Goal: Task Accomplishment & Management: Complete application form

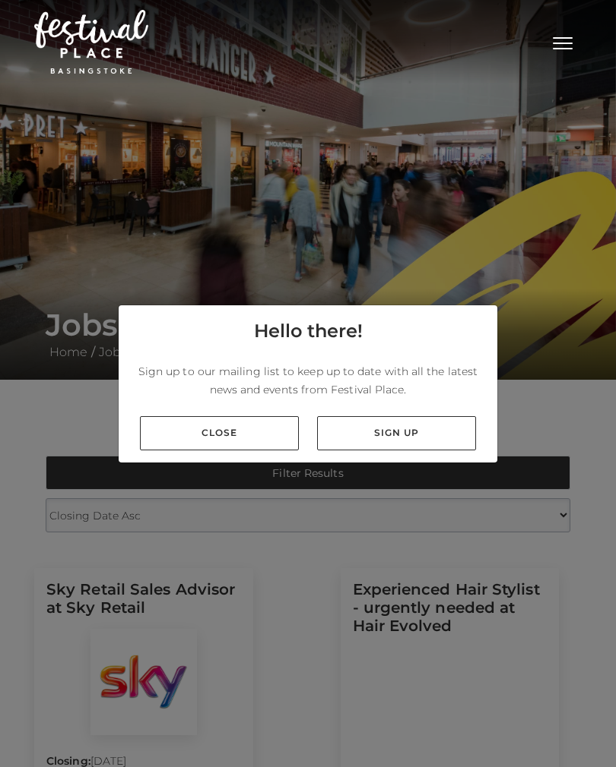
click at [178, 451] on link "Close" at bounding box center [219, 433] width 159 height 34
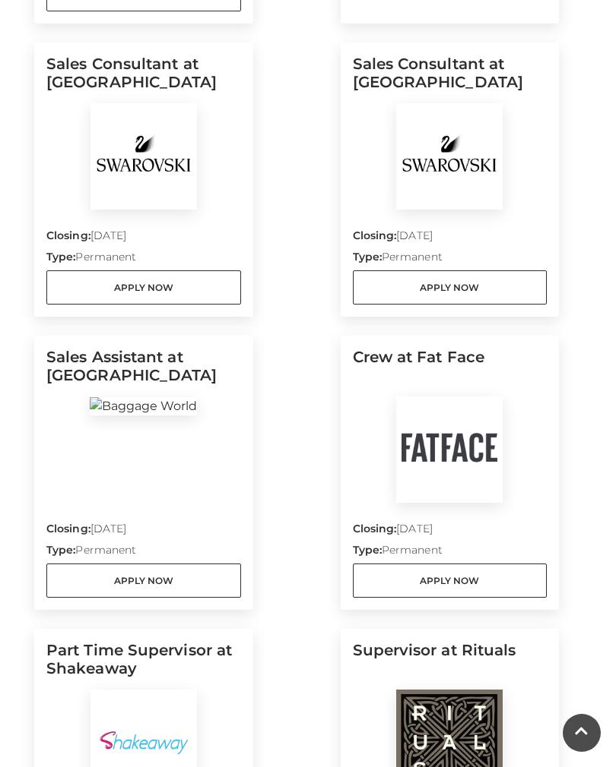
scroll to position [869, 0]
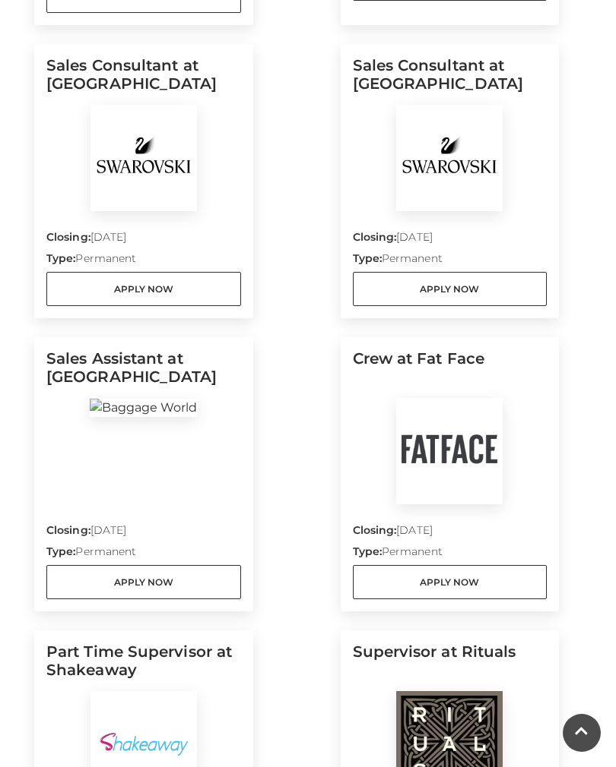
click at [138, 288] on link "Apply Now" at bounding box center [143, 289] width 195 height 34
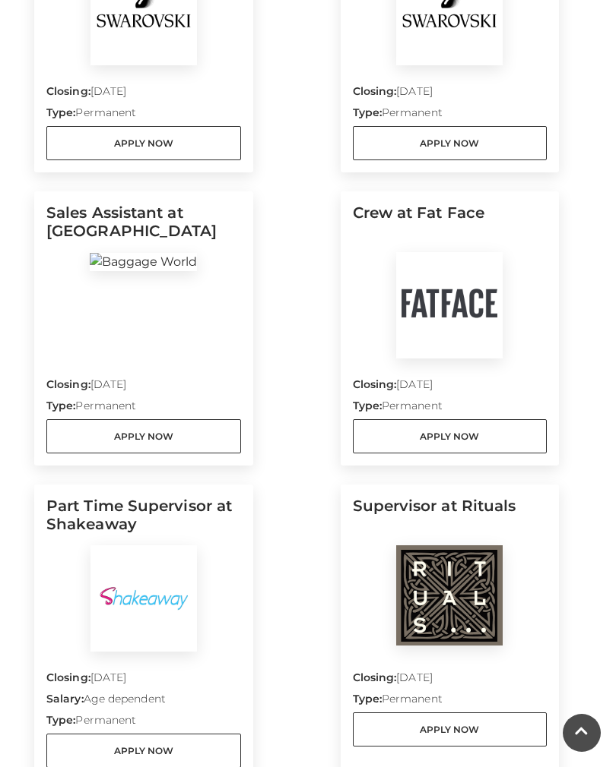
scroll to position [1021, 0]
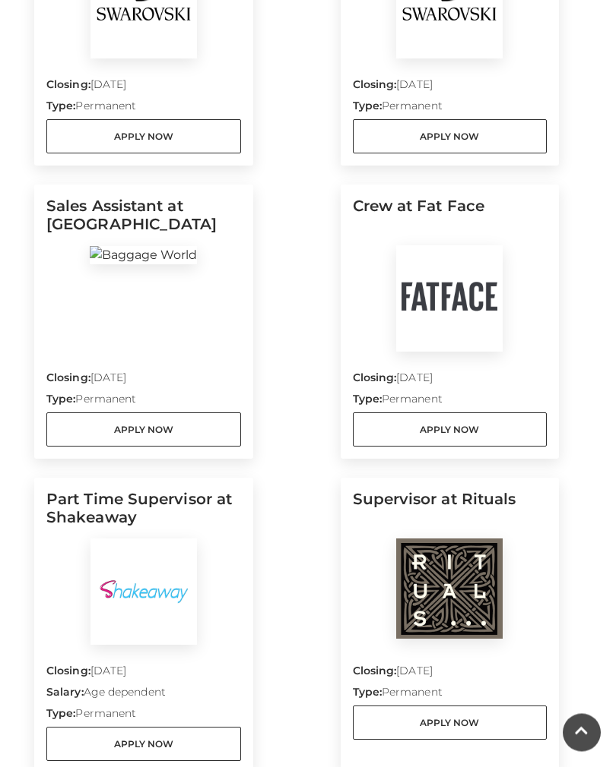
click at [125, 430] on link "Apply Now" at bounding box center [143, 430] width 195 height 34
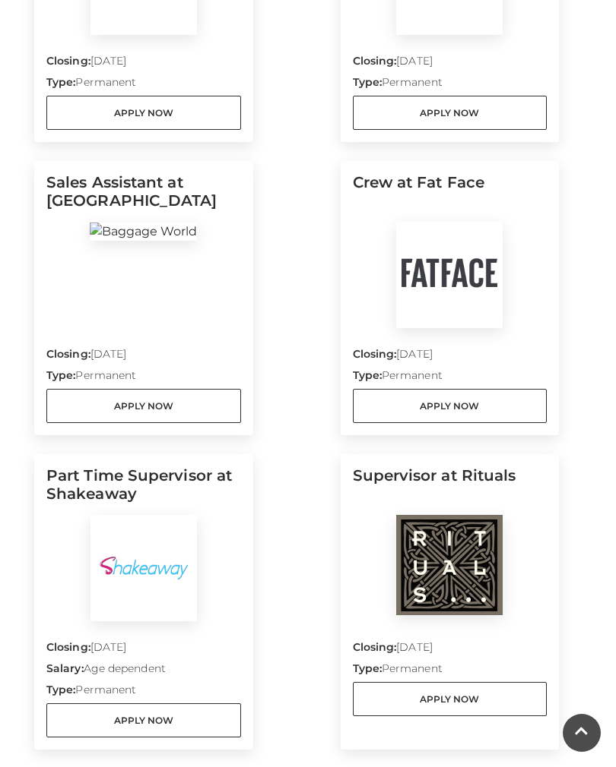
click at [478, 415] on link "Apply Now" at bounding box center [450, 406] width 195 height 34
click at [178, 412] on link "Apply Now" at bounding box center [143, 406] width 195 height 34
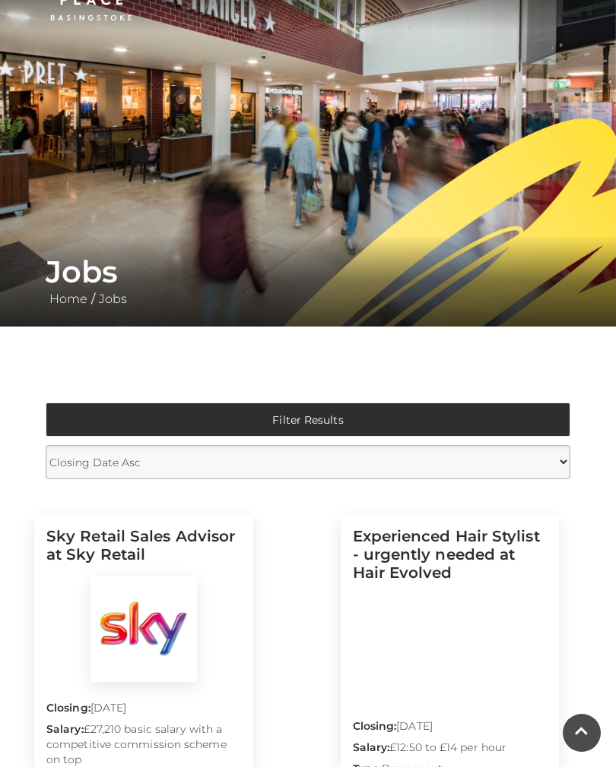
scroll to position [0, 0]
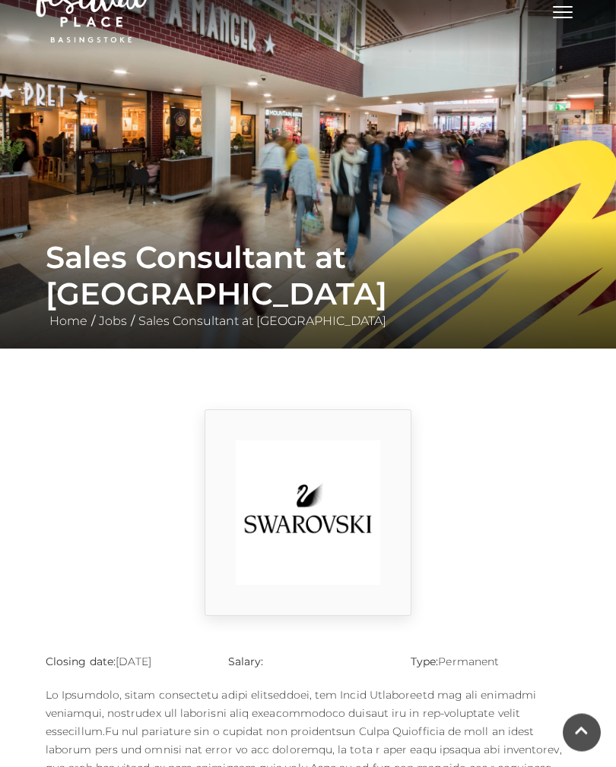
scroll to position [24, 0]
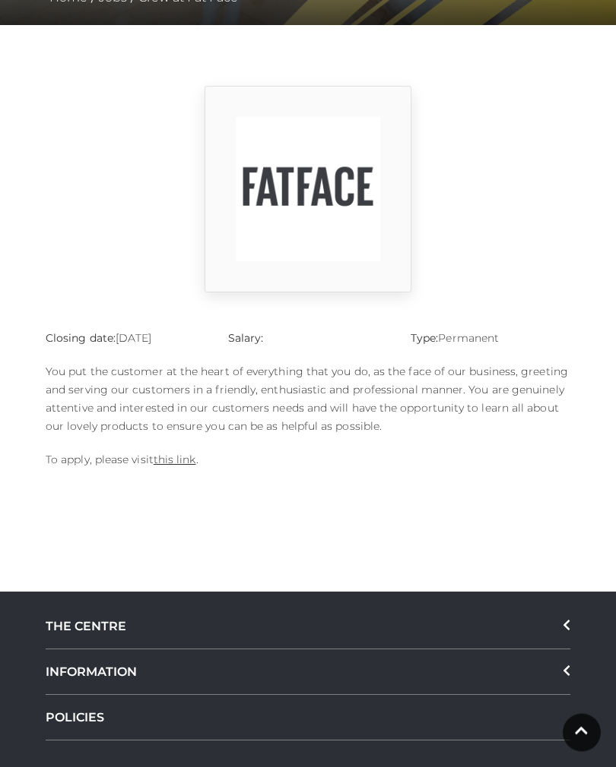
scroll to position [359, 0]
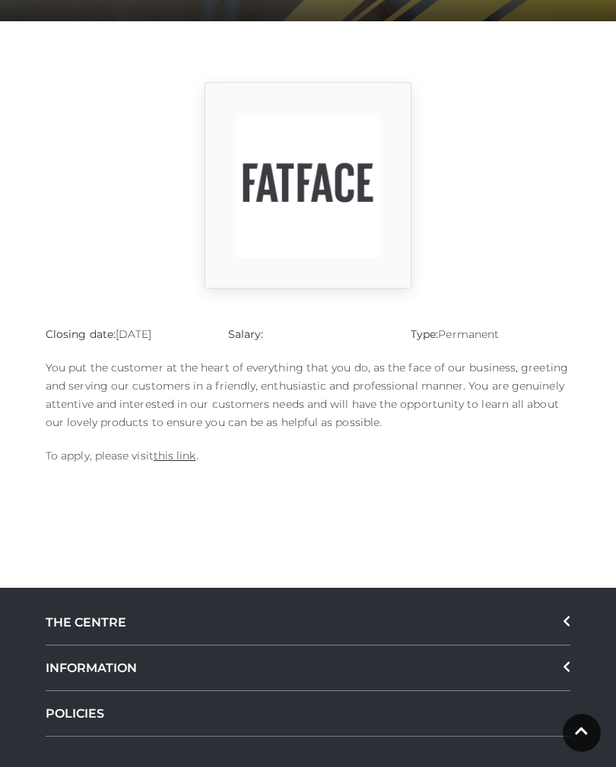
click at [174, 460] on link "this link" at bounding box center [174, 456] width 43 height 14
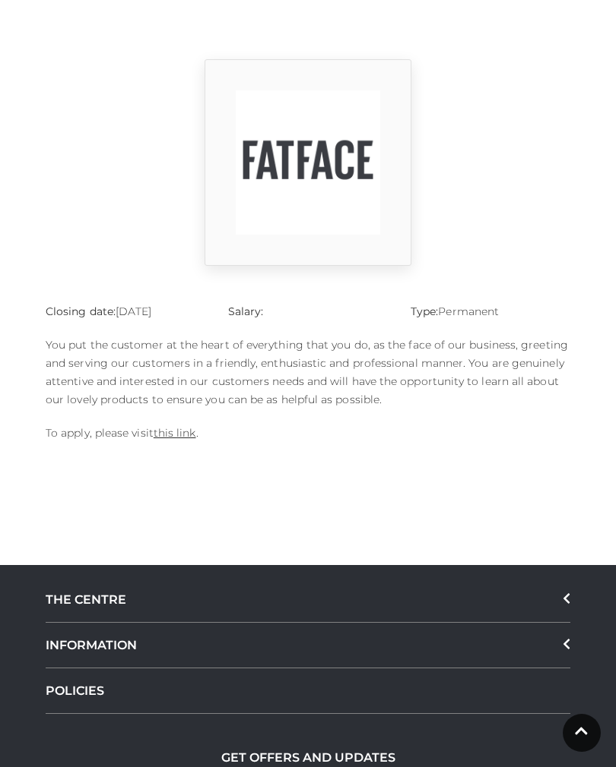
scroll to position [382, 0]
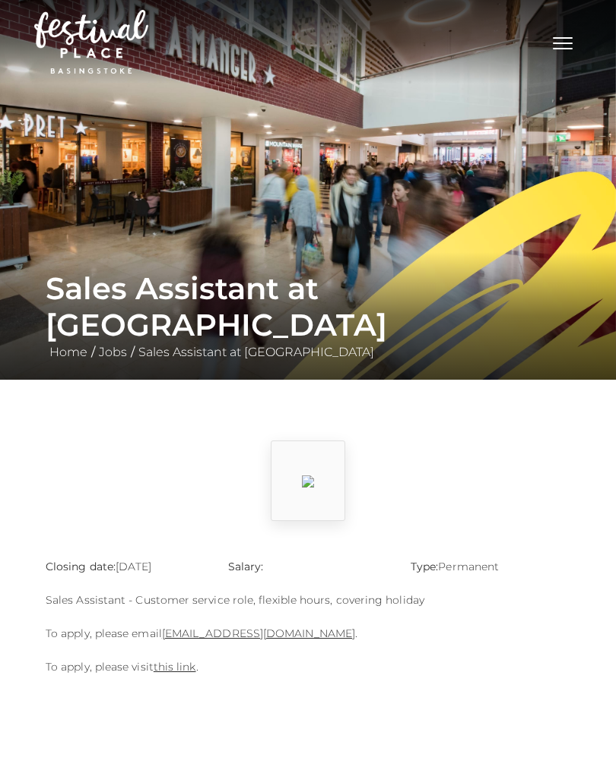
click at [175, 672] on link "this link" at bounding box center [174, 667] width 43 height 14
click at [263, 631] on link "Charbel@baggagefactory.co.uk" at bounding box center [258, 634] width 193 height 14
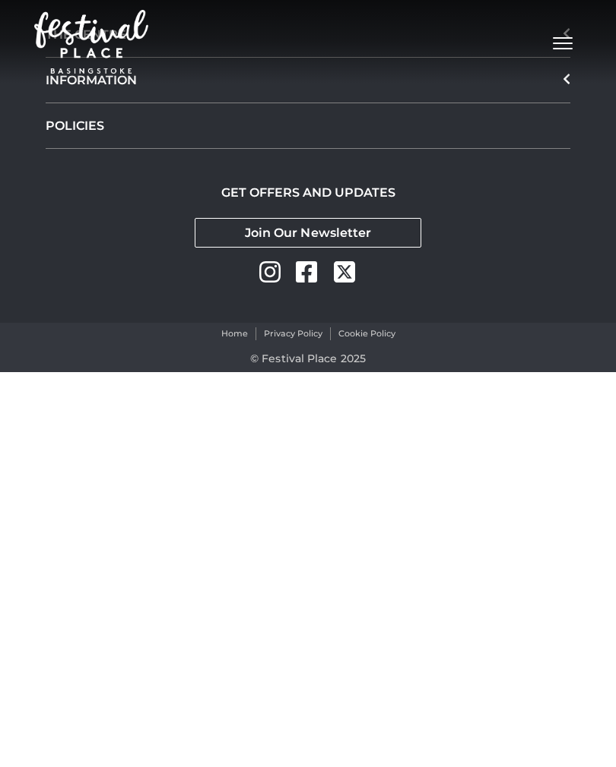
click at [565, 89] on div "INFORMATION" at bounding box center [308, 81] width 524 height 46
